Goal: Navigation & Orientation: Find specific page/section

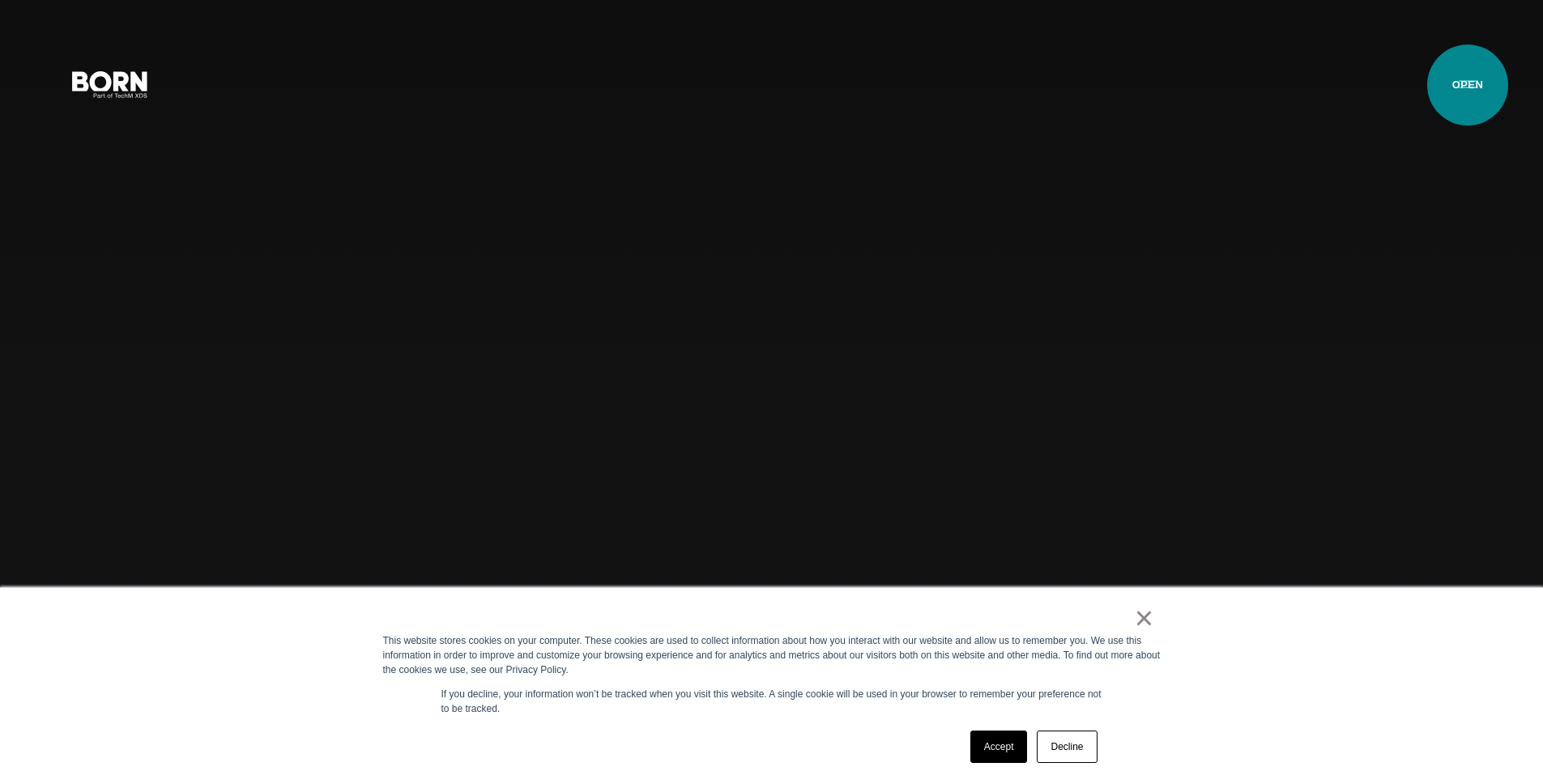
click at [1468, 85] on button "Primary Menu" at bounding box center [1469, 83] width 39 height 34
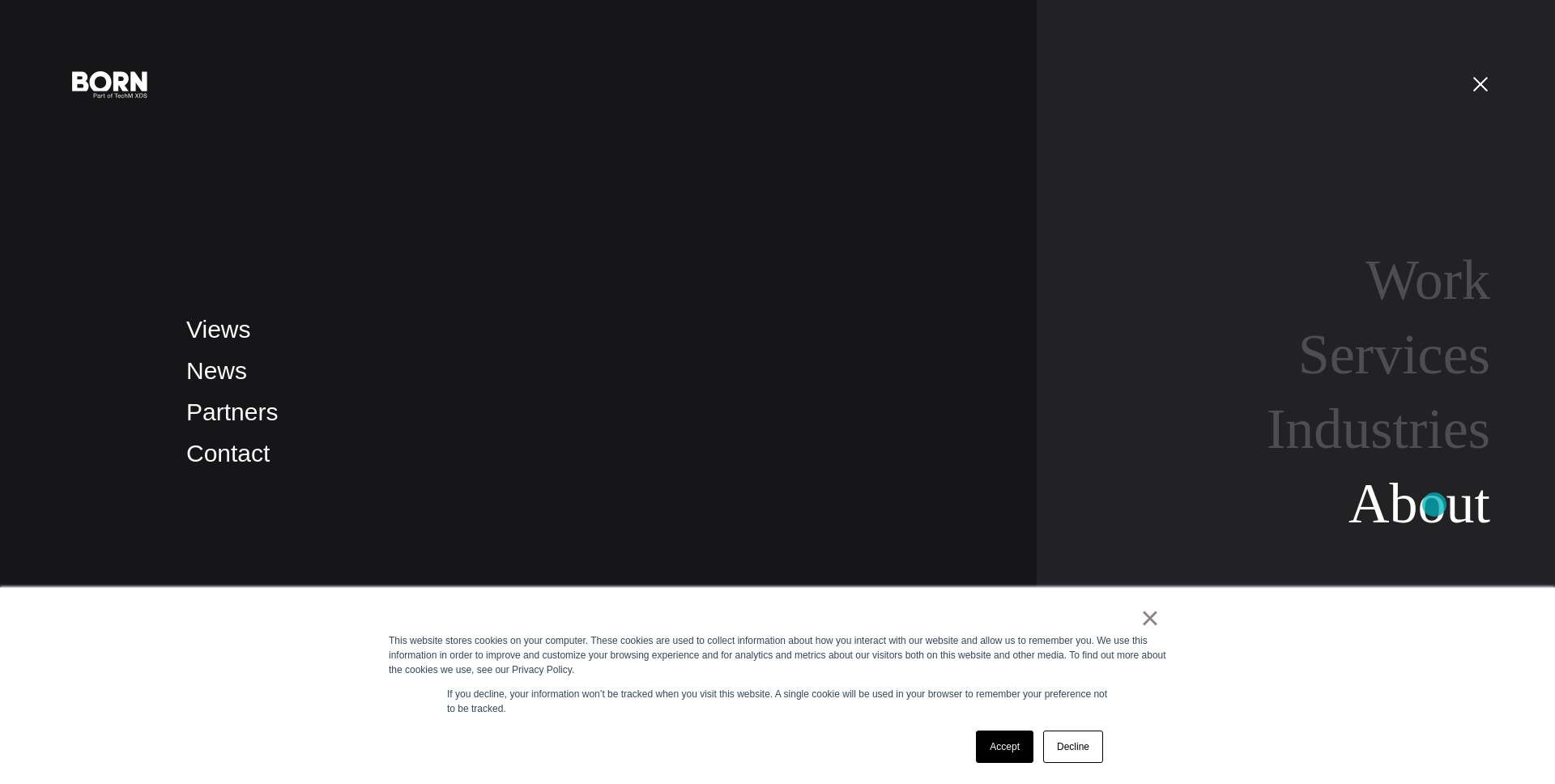
click at [1435, 506] on link "About" at bounding box center [1420, 503] width 141 height 62
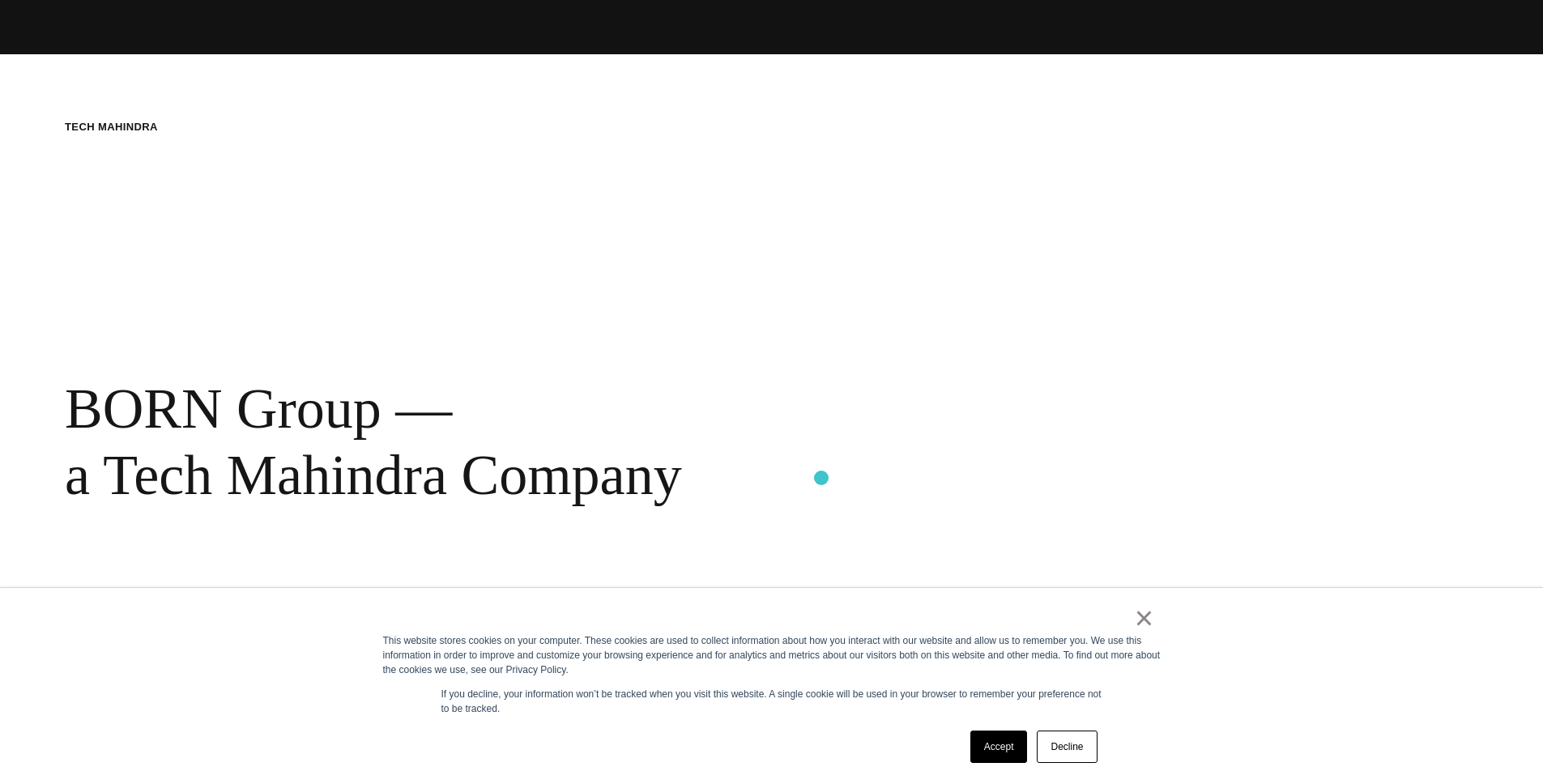
scroll to position [856, 0]
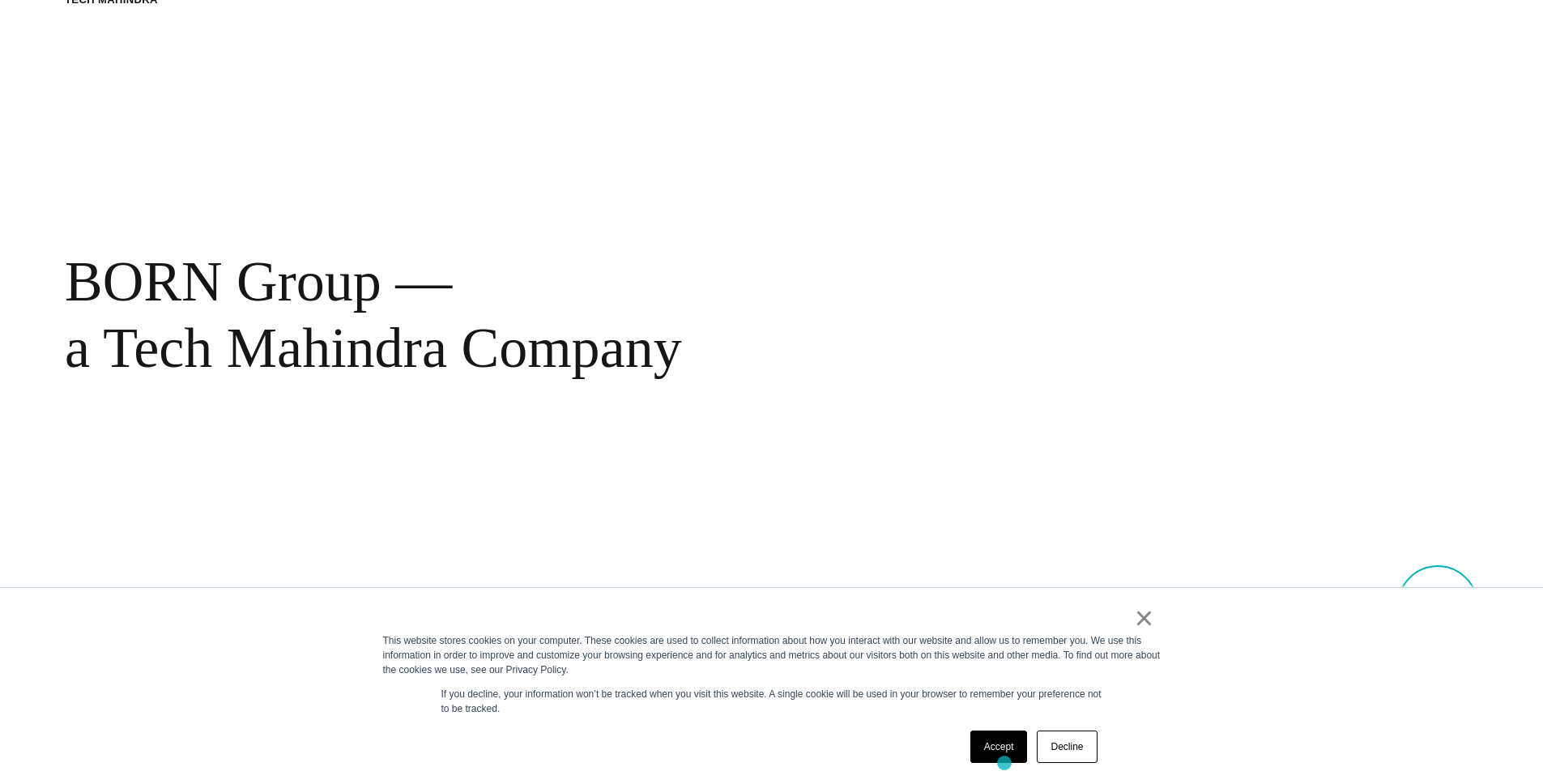
click at [1005, 763] on div "Accept Decline" at bounding box center [1034, 746] width 137 height 42
click at [999, 746] on link "Accept" at bounding box center [1000, 747] width 58 height 32
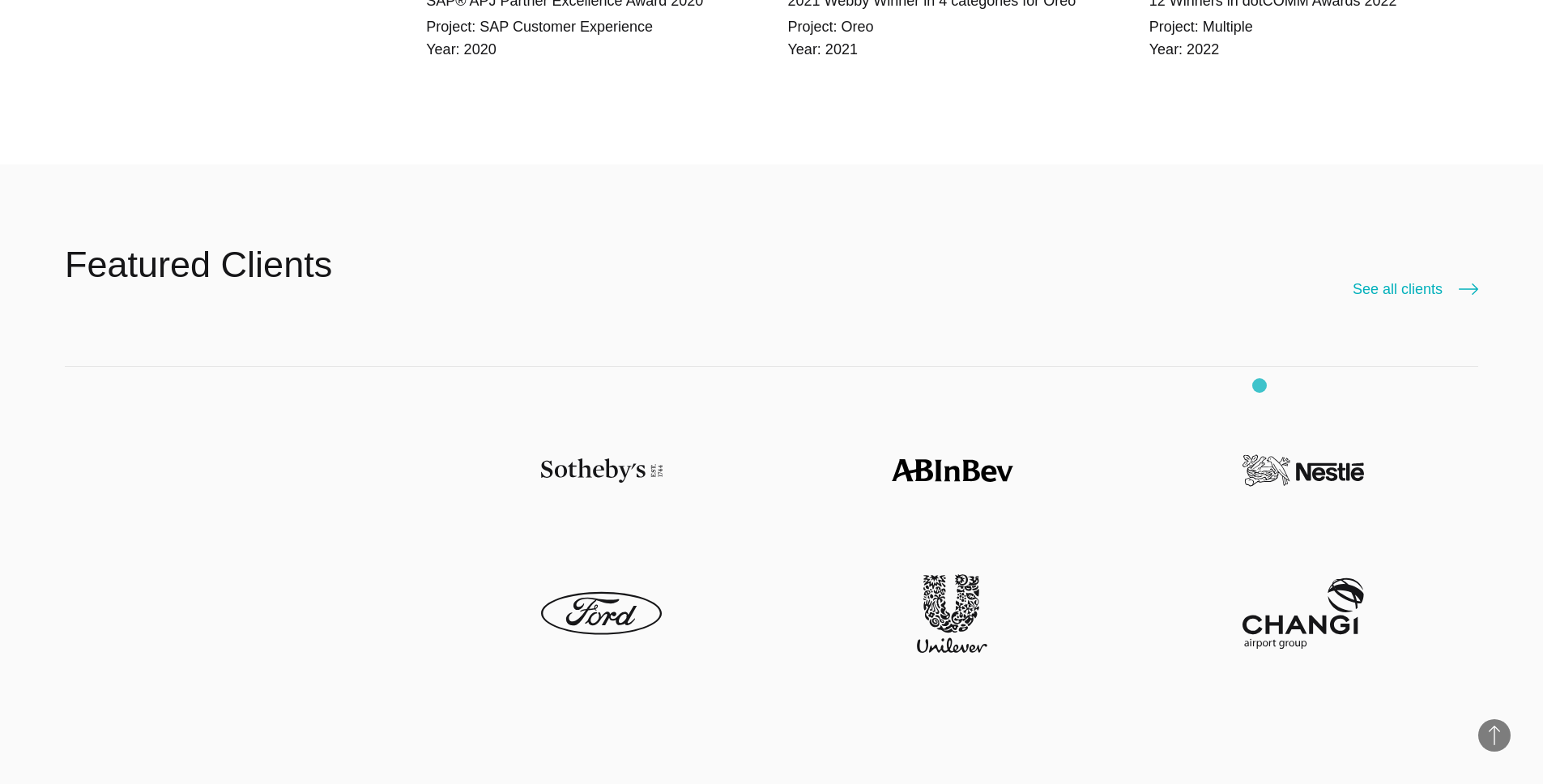
scroll to position [4428, 0]
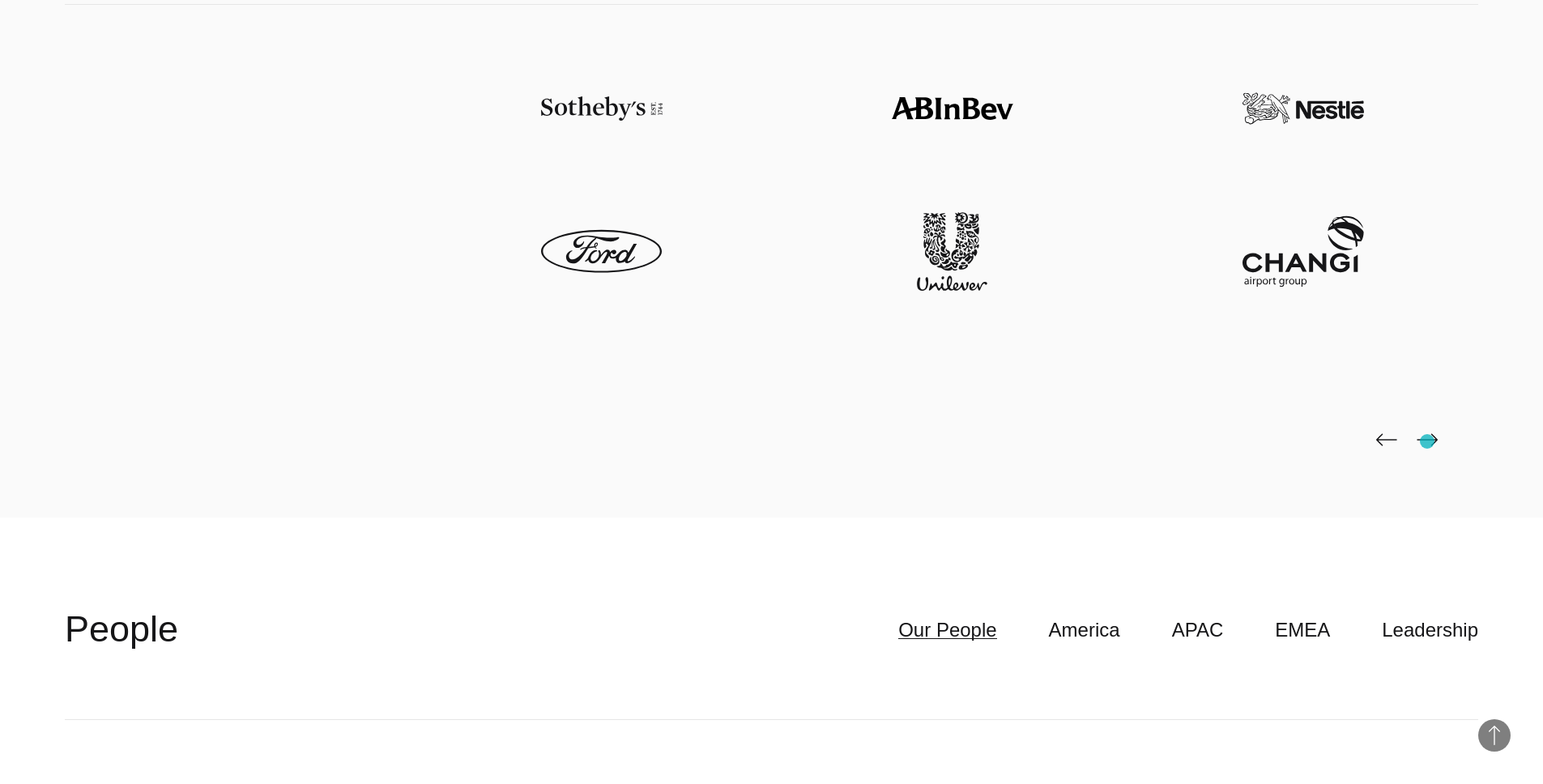
click at [1427, 441] on img at bounding box center [1427, 439] width 21 height 13
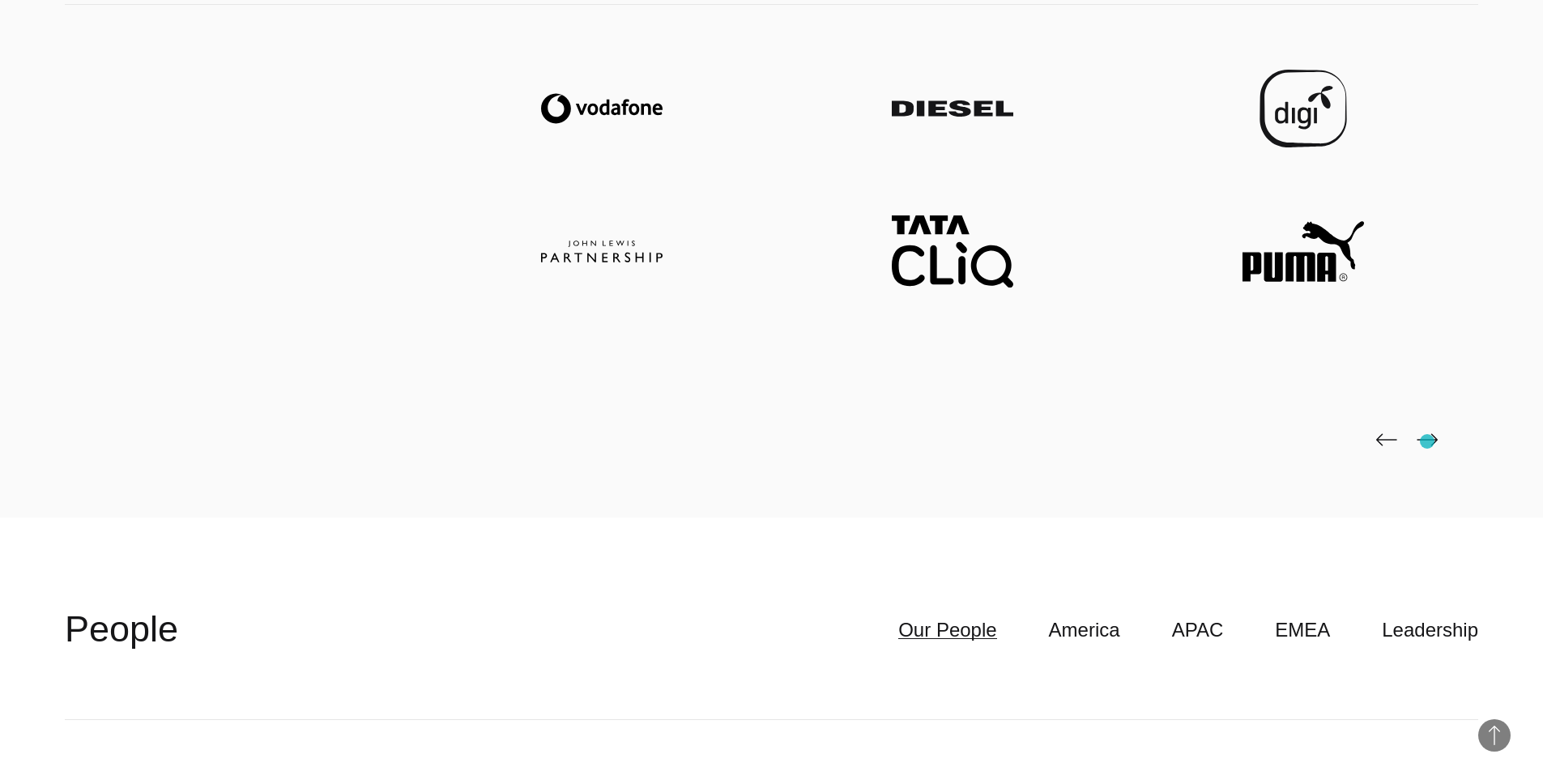
click at [1427, 441] on img at bounding box center [1427, 439] width 21 height 13
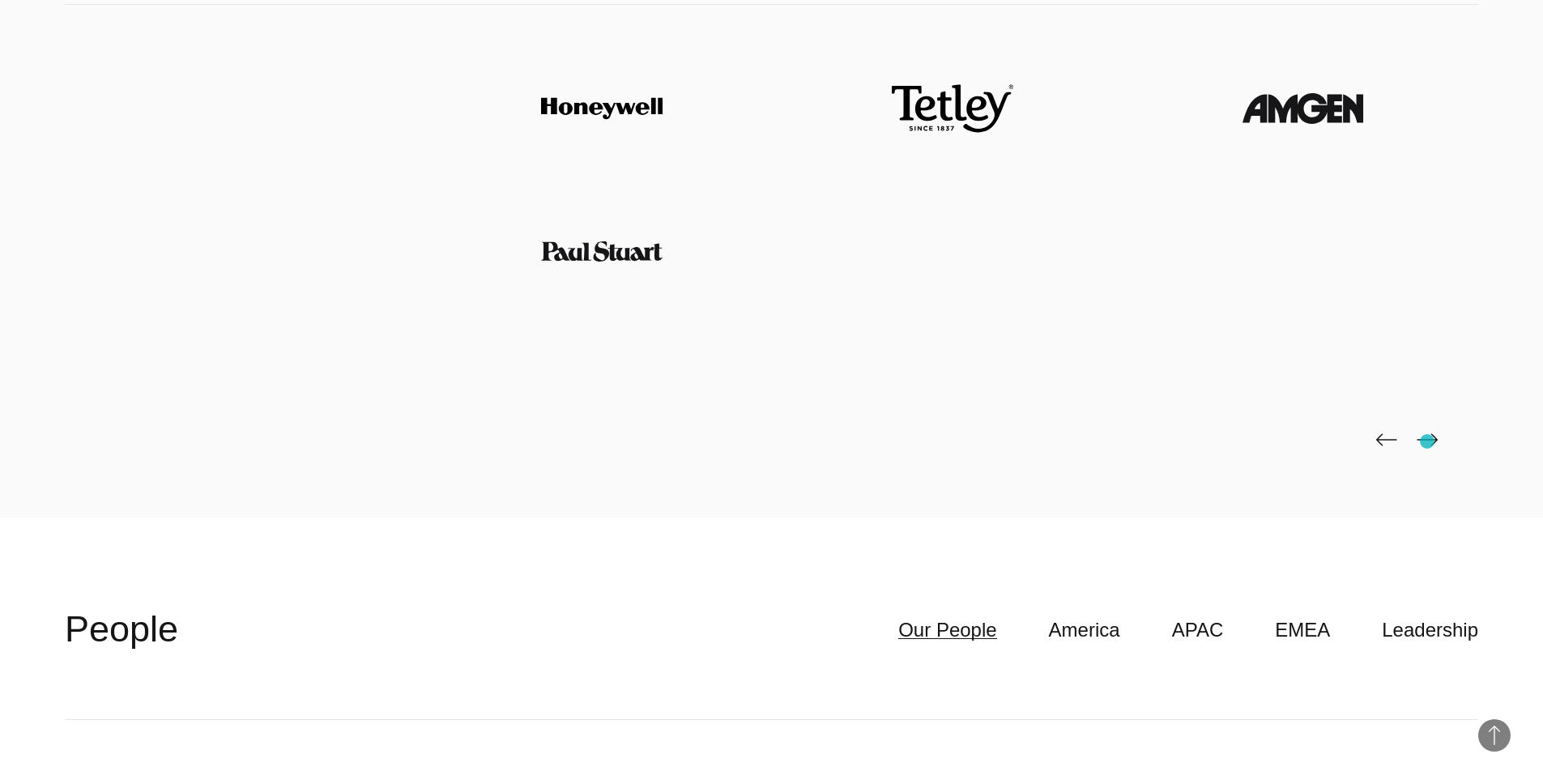
click at [1427, 441] on img at bounding box center [1427, 439] width 21 height 13
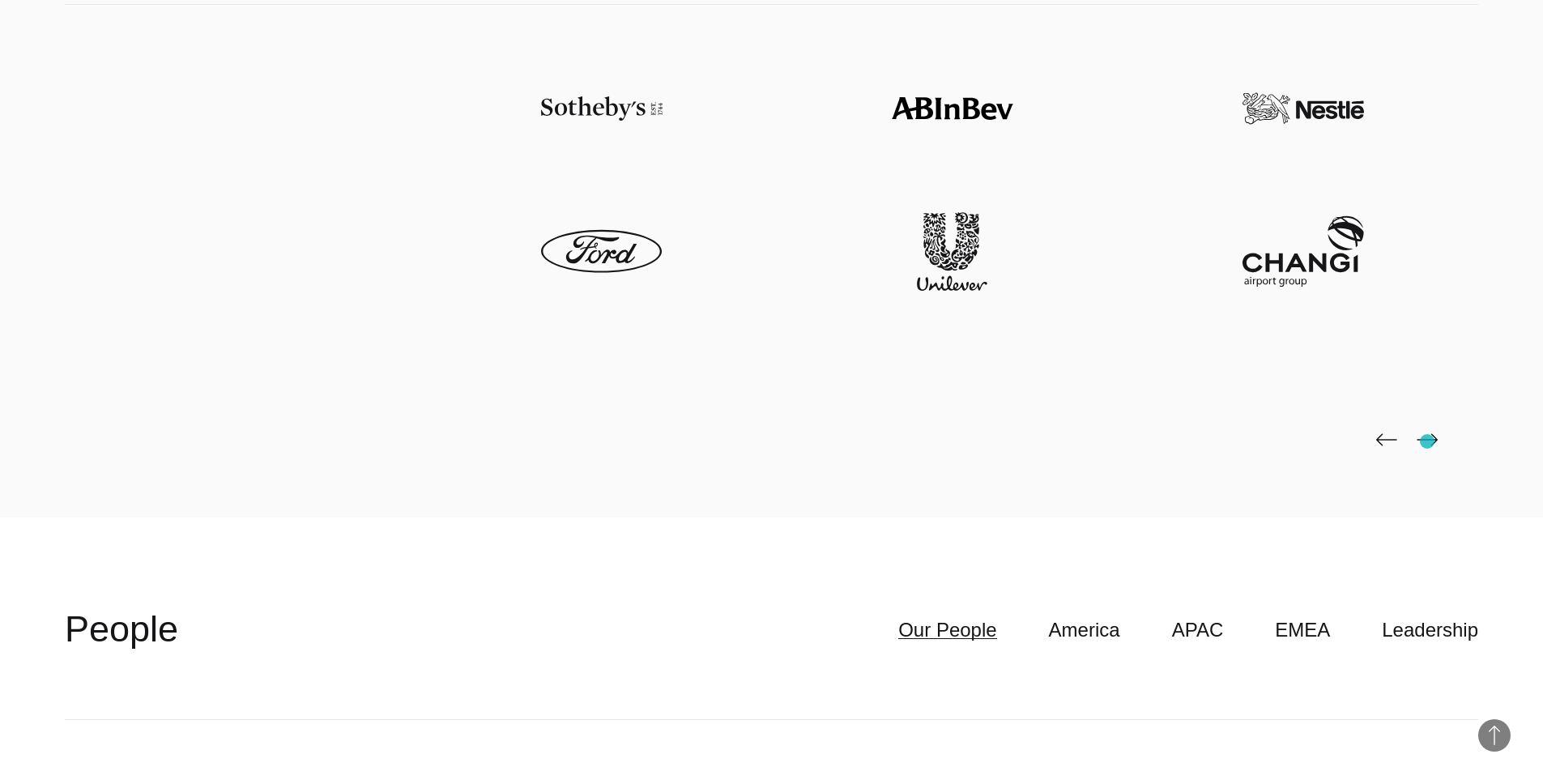
click at [1427, 441] on img at bounding box center [1427, 439] width 21 height 13
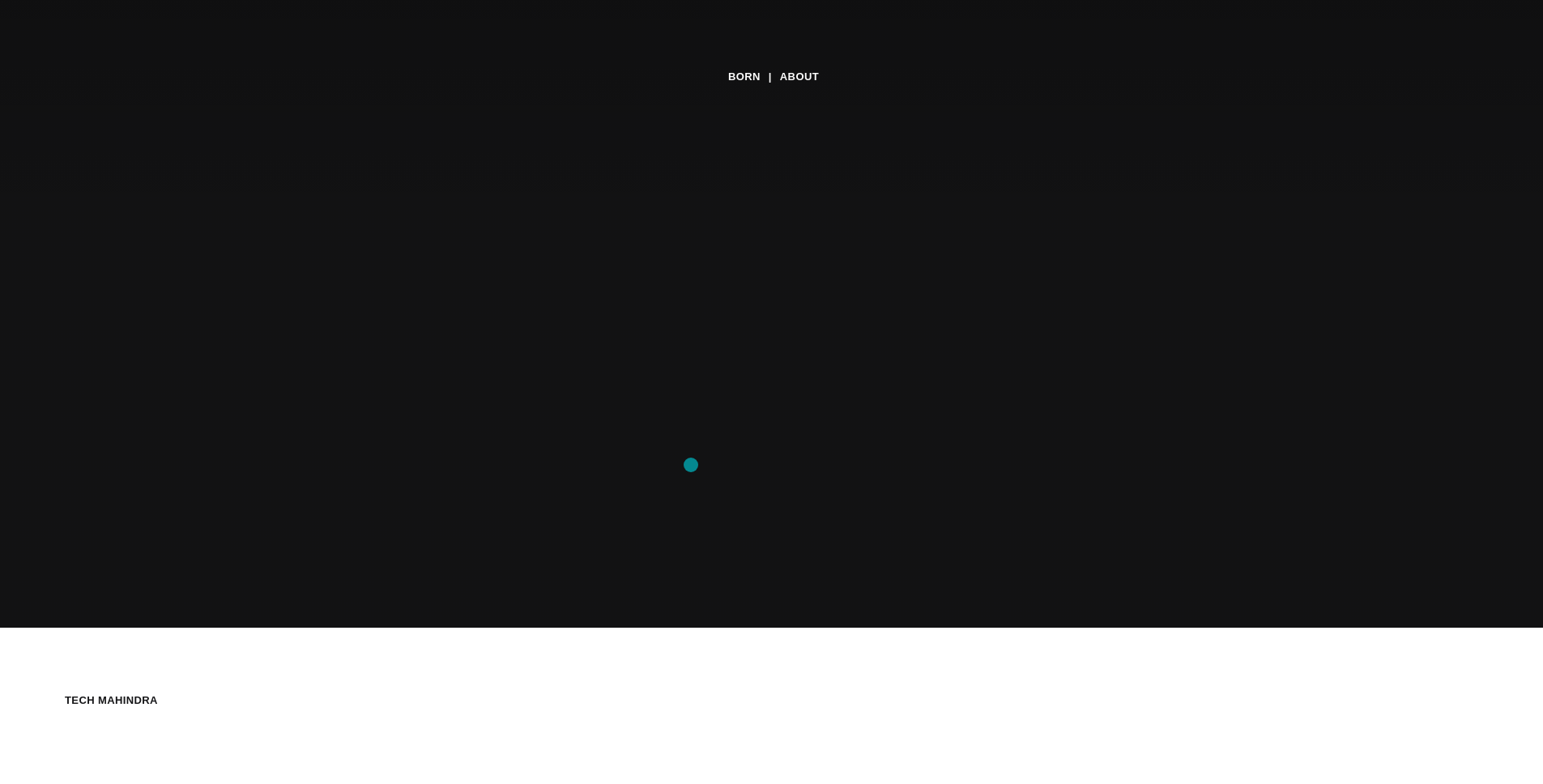
scroll to position [0, 0]
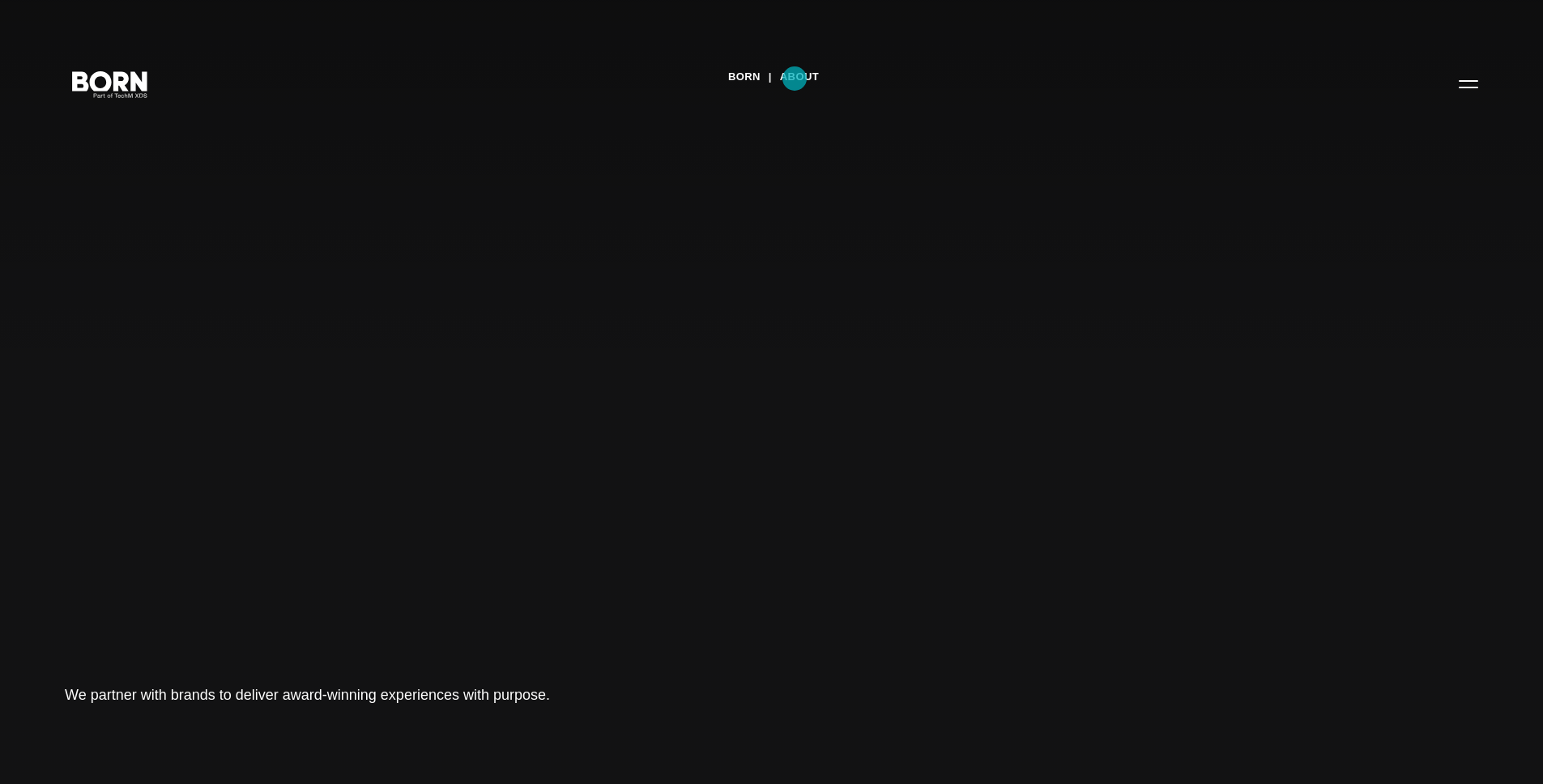
click at [794, 78] on link "About" at bounding box center [800, 77] width 39 height 25
click at [1480, 83] on button "Primary Menu" at bounding box center [1469, 83] width 39 height 34
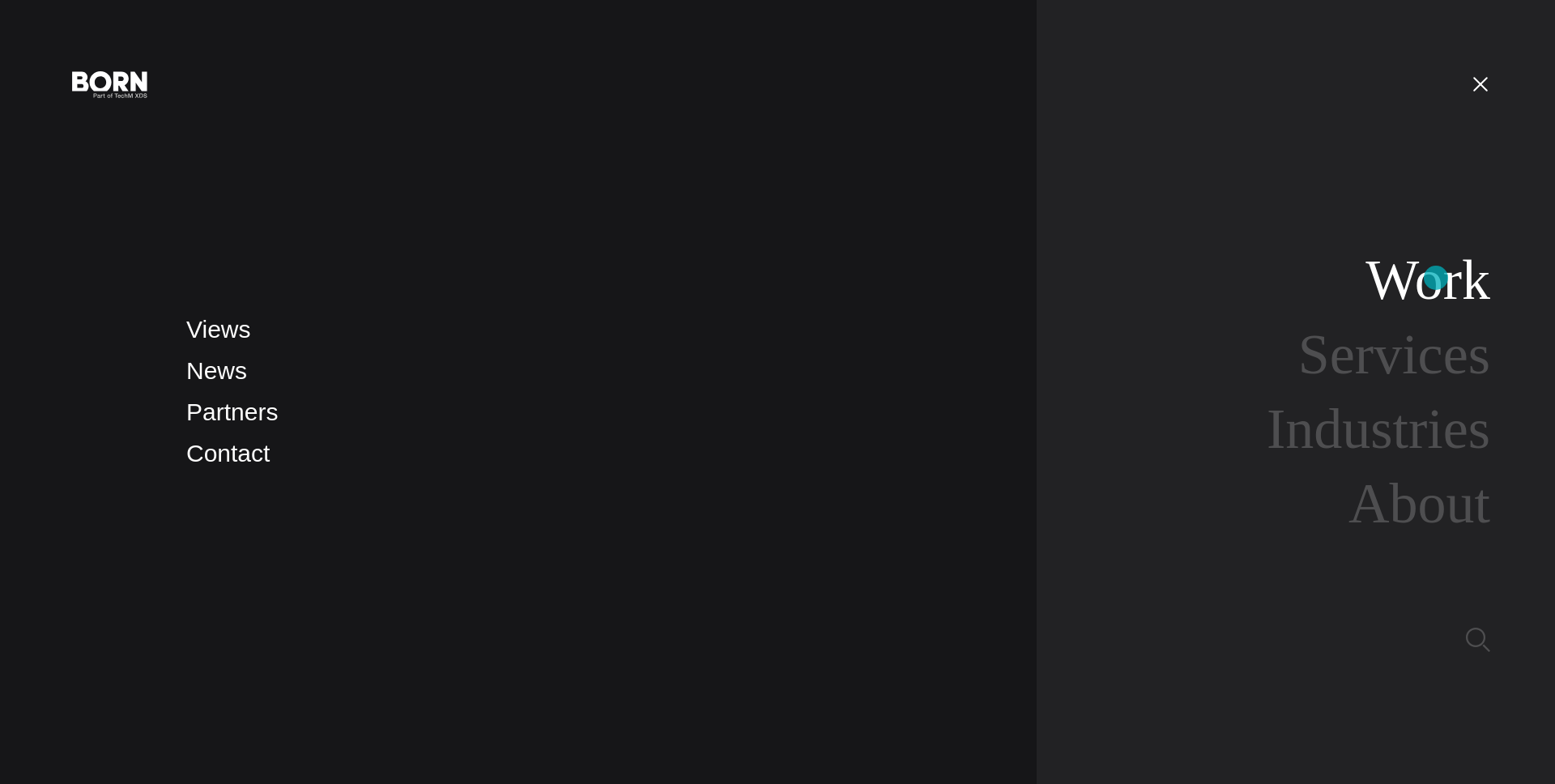
click at [1437, 278] on link "Work" at bounding box center [1428, 279] width 124 height 62
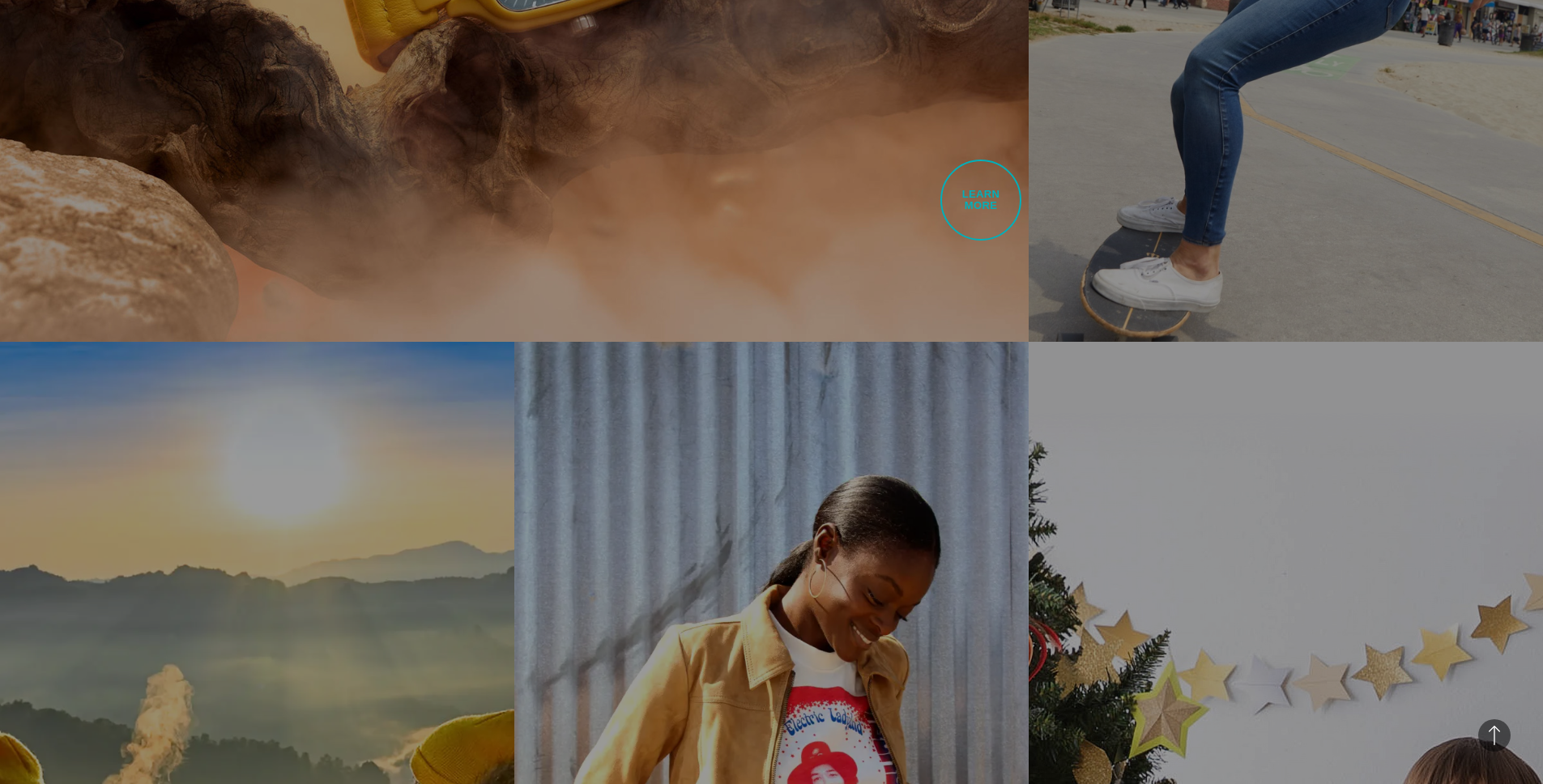
scroll to position [1690, 0]
